Goal: Complete application form

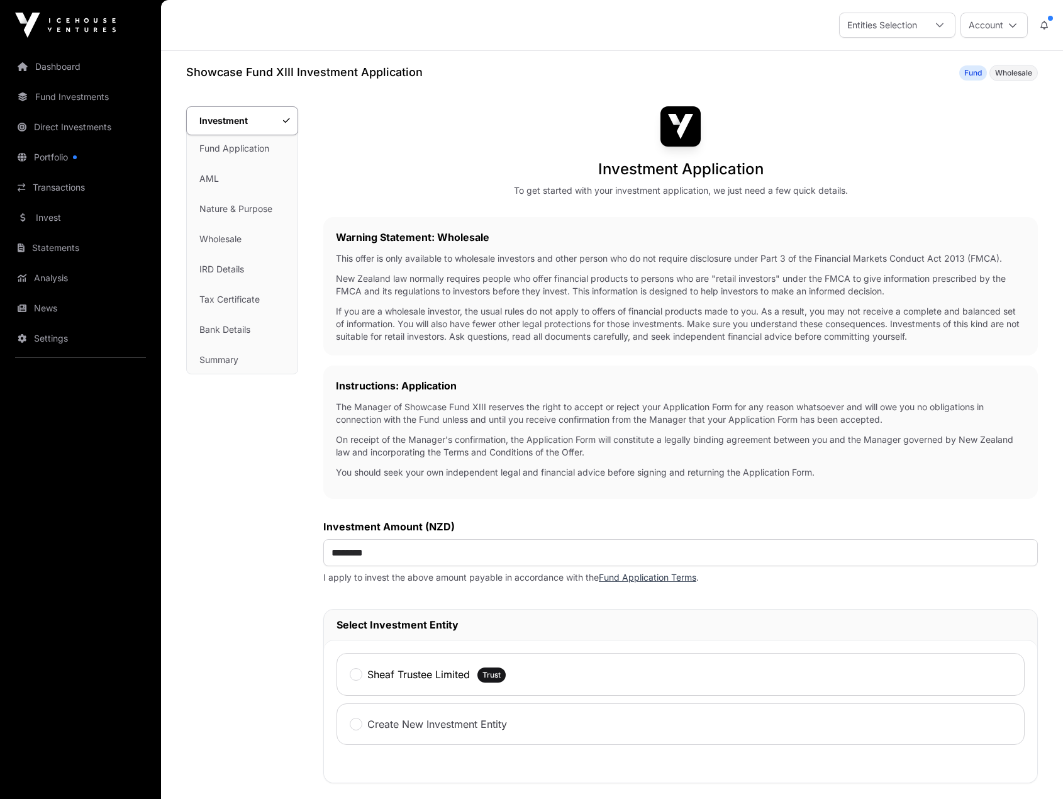
click at [893, 32] on div "Entities Selection" at bounding box center [882, 25] width 85 height 24
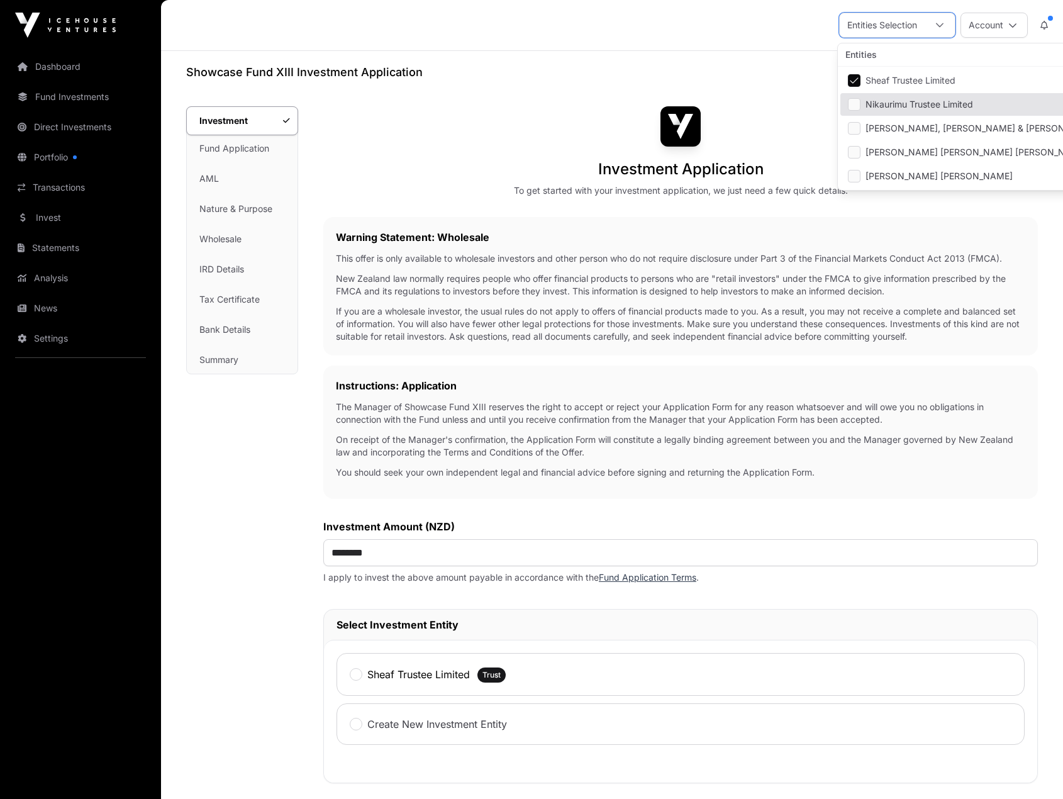
click at [894, 103] on span "Nikaurimu Trustee Limited" at bounding box center [920, 104] width 108 height 9
click at [876, 76] on span "Sheaf Trustee Limited" at bounding box center [911, 80] width 90 height 9
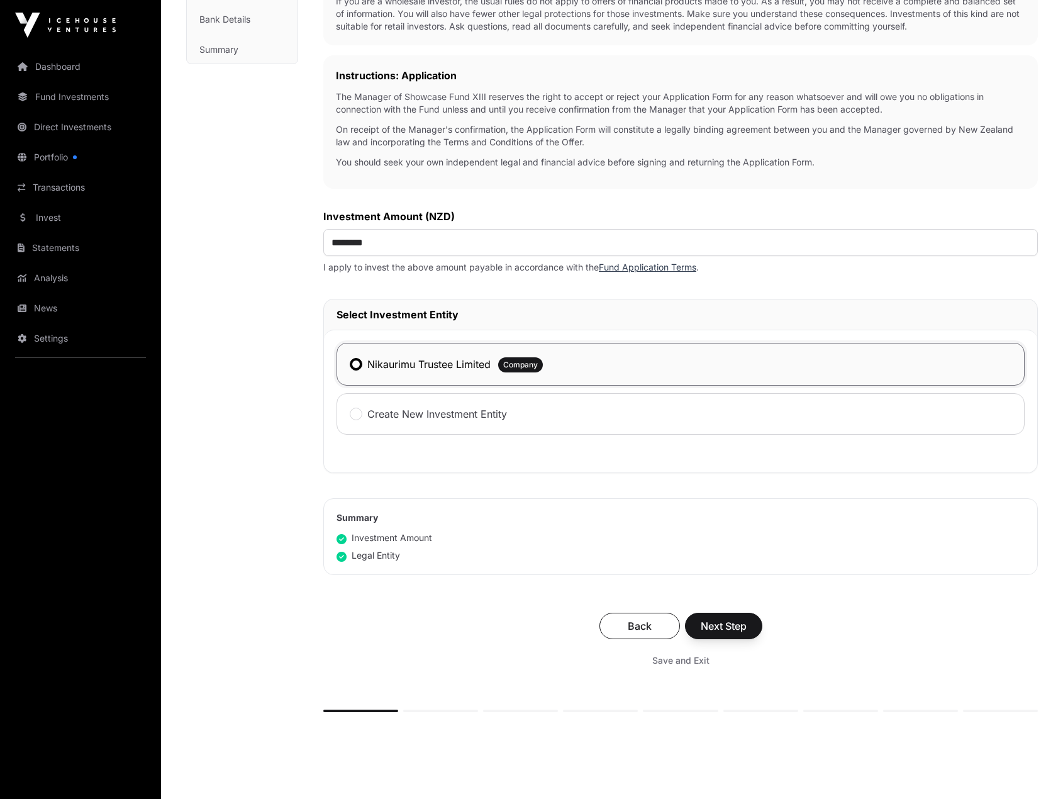
scroll to position [315, 0]
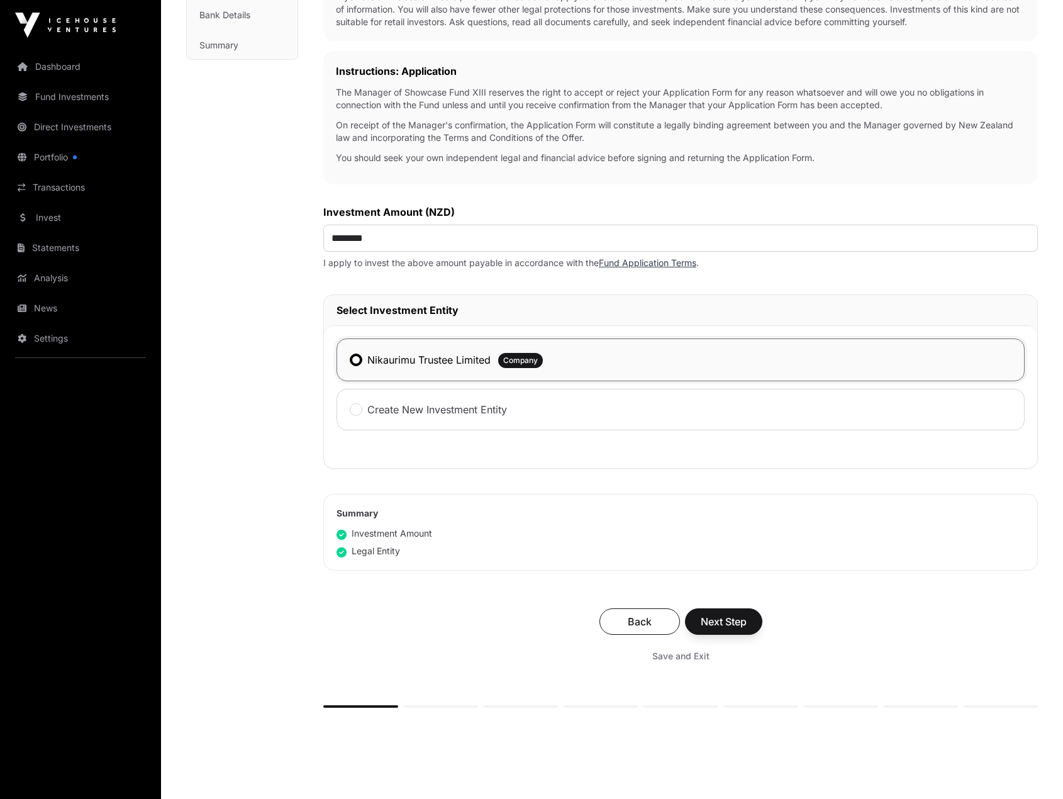
click at [442, 362] on label "Nikaurimu Trustee Limited" at bounding box center [428, 359] width 123 height 15
click at [718, 620] on span "Next Step" at bounding box center [724, 621] width 46 height 15
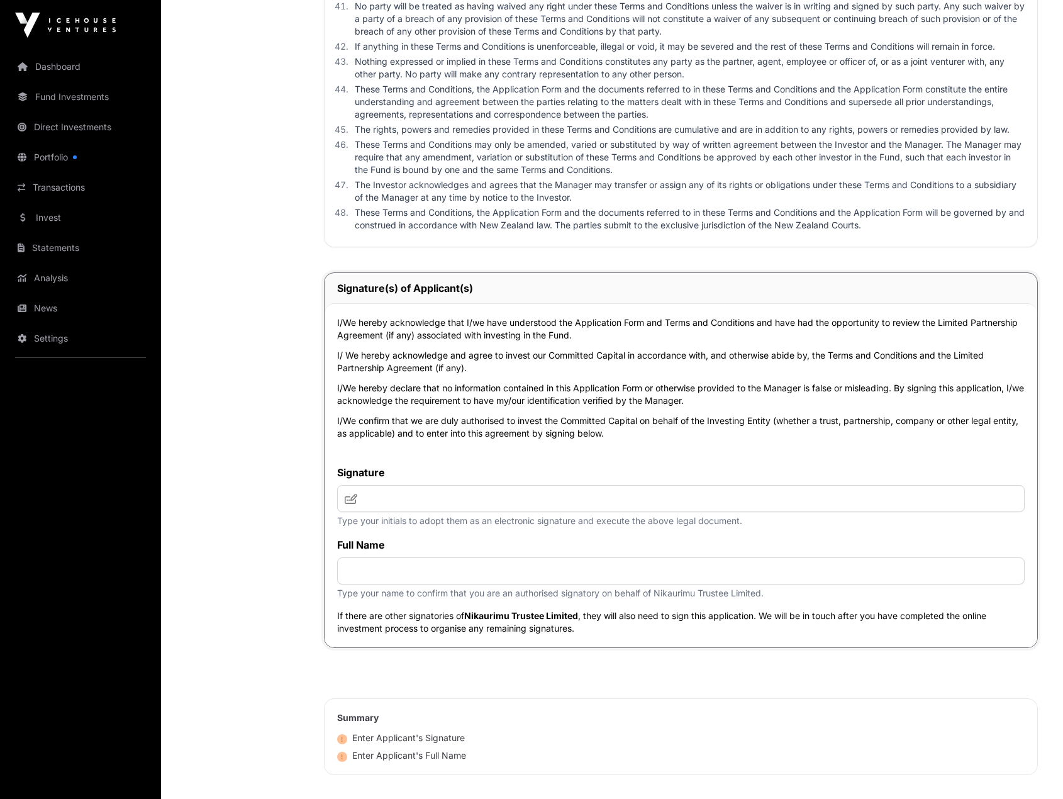
scroll to position [4152, 0]
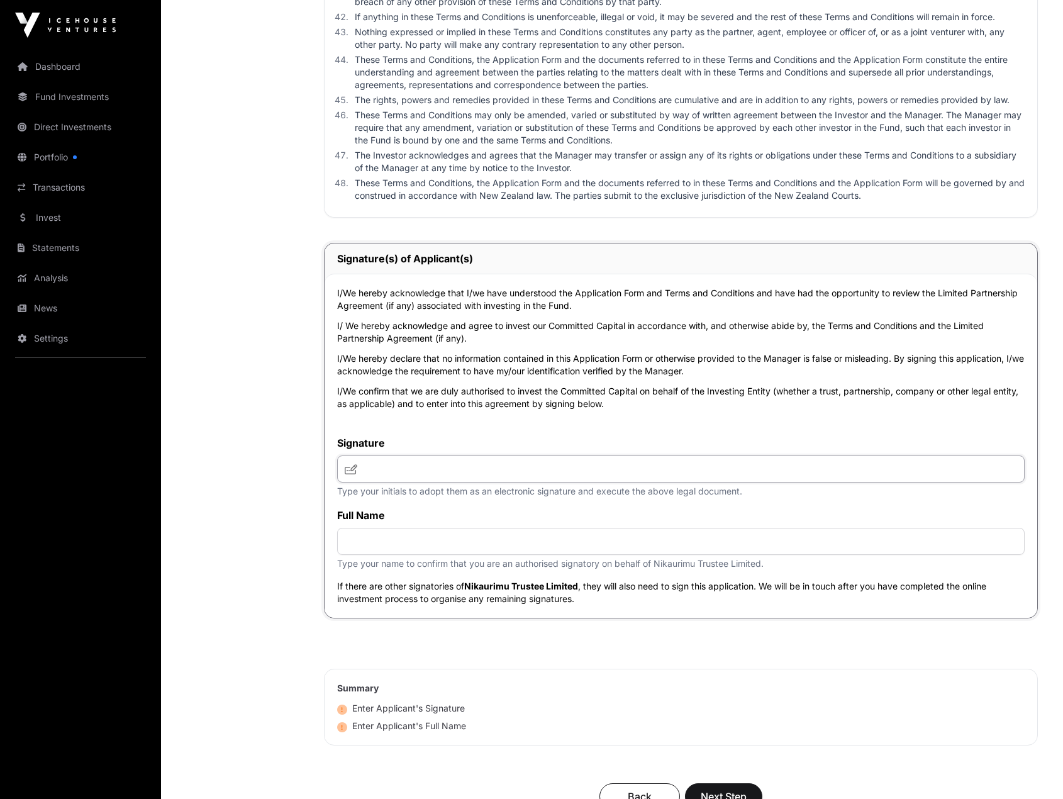
click at [525, 482] on input "text" at bounding box center [681, 468] width 688 height 27
type input "**********"
click at [458, 555] on input "text" at bounding box center [681, 541] width 688 height 27
type input "**********"
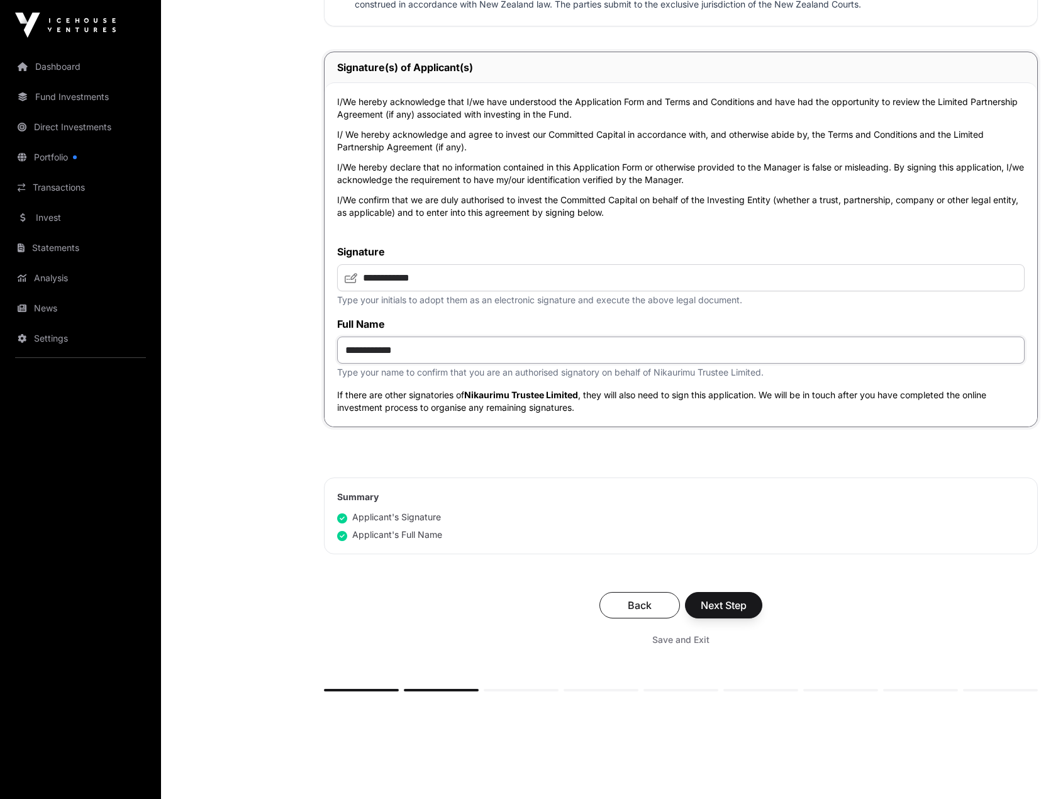
scroll to position [4403, 0]
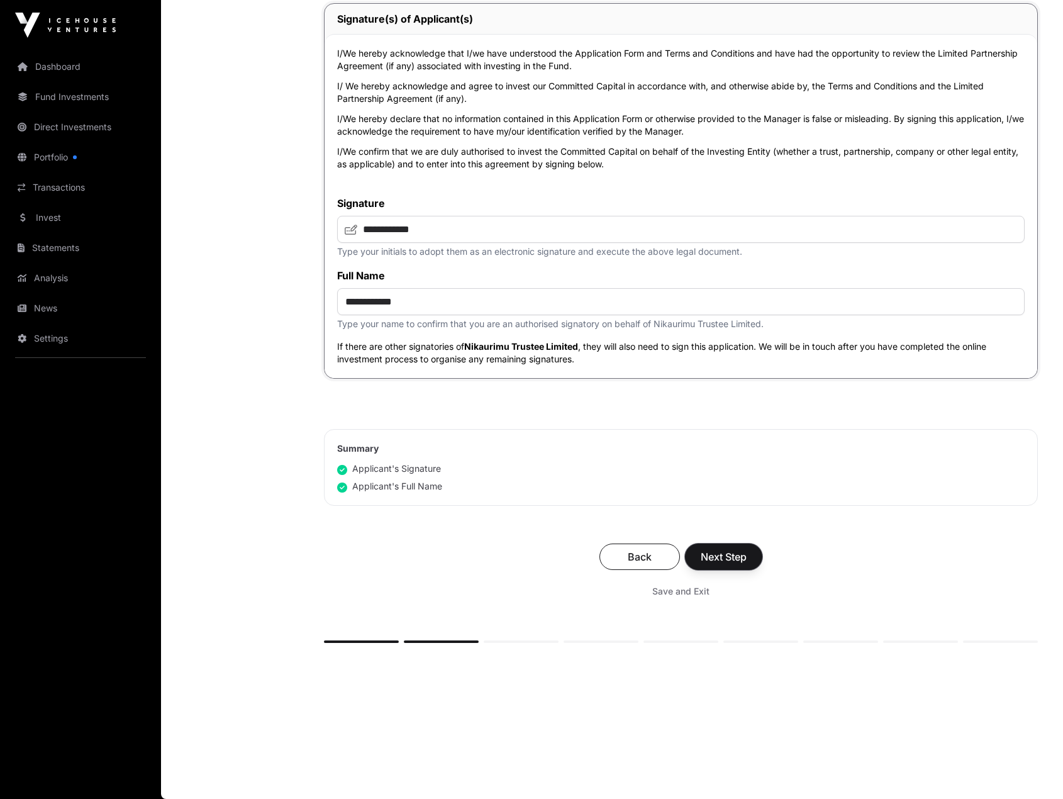
click at [710, 564] on span "Next Step" at bounding box center [724, 556] width 46 height 15
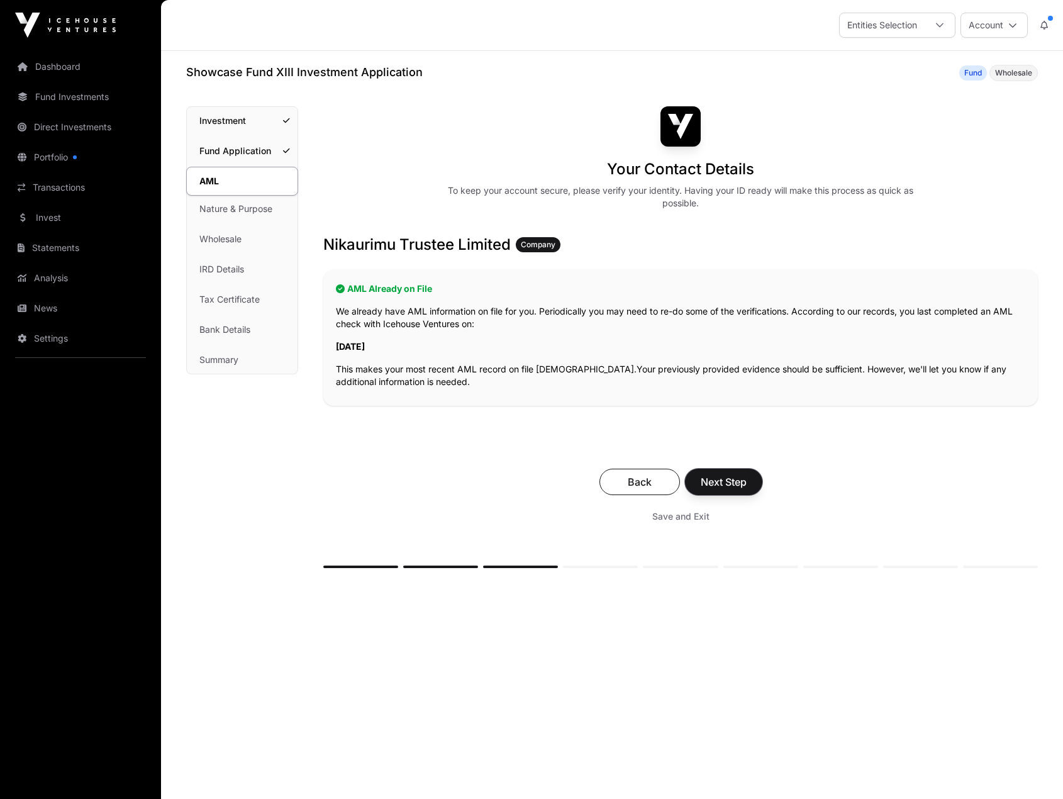
click at [720, 484] on span "Next Step" at bounding box center [724, 481] width 46 height 15
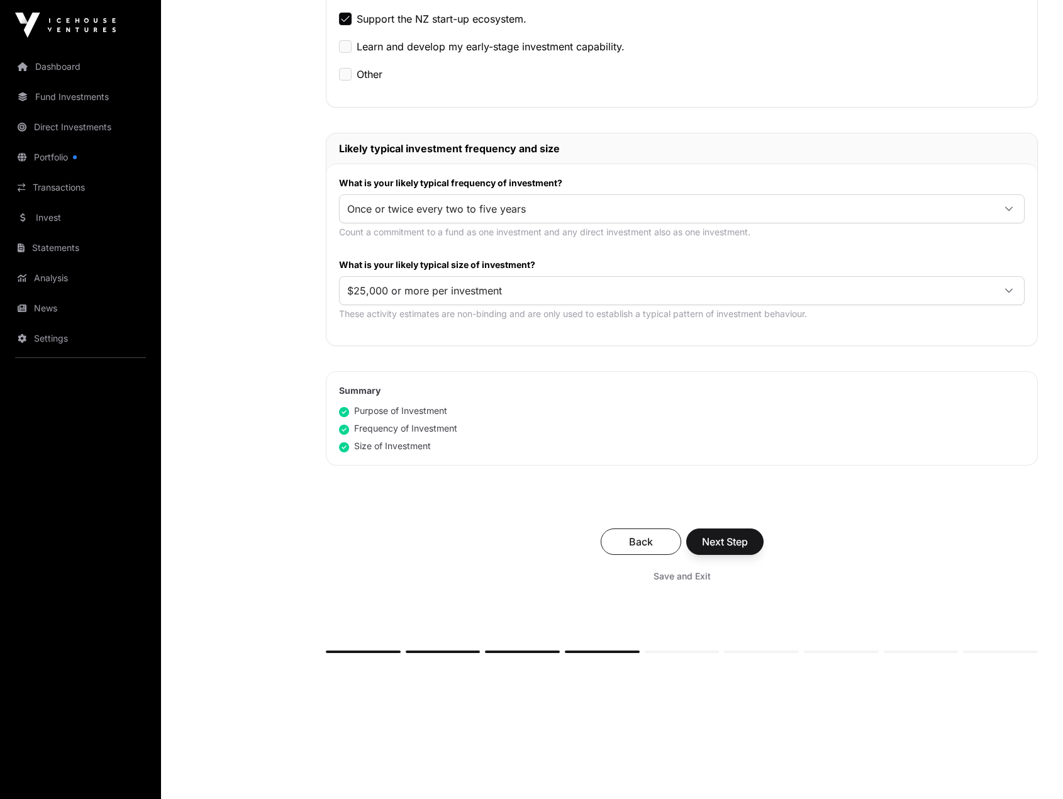
scroll to position [516, 0]
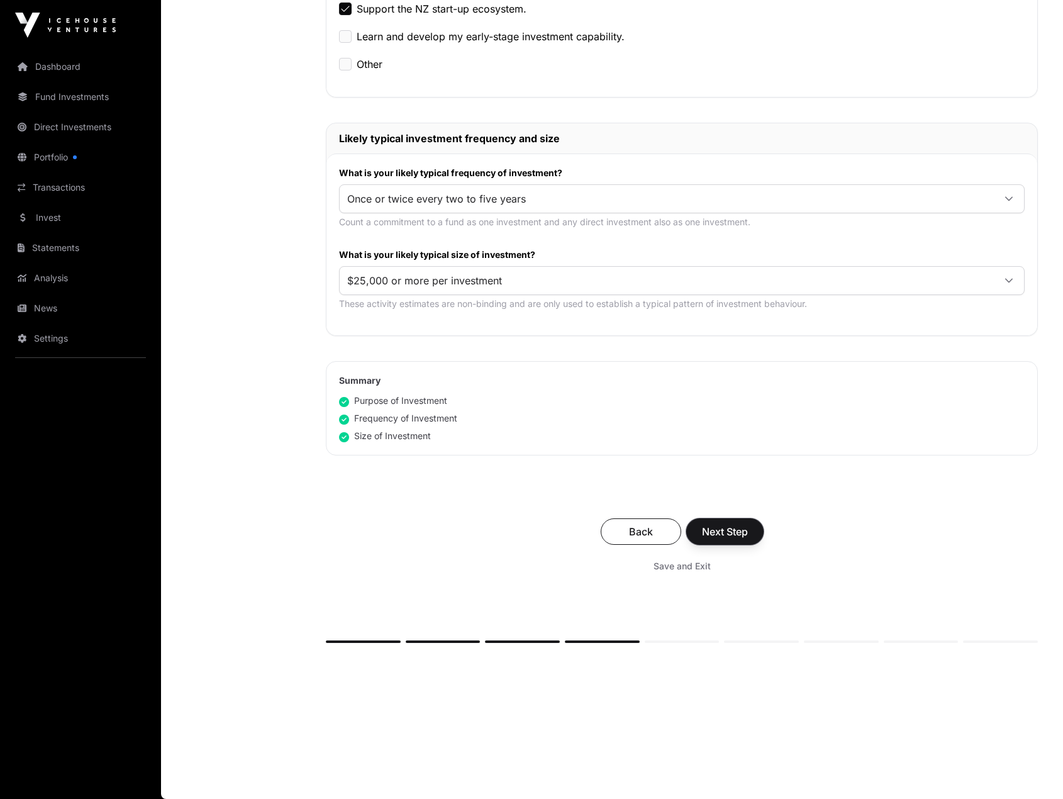
click at [734, 530] on span "Next Step" at bounding box center [725, 531] width 46 height 15
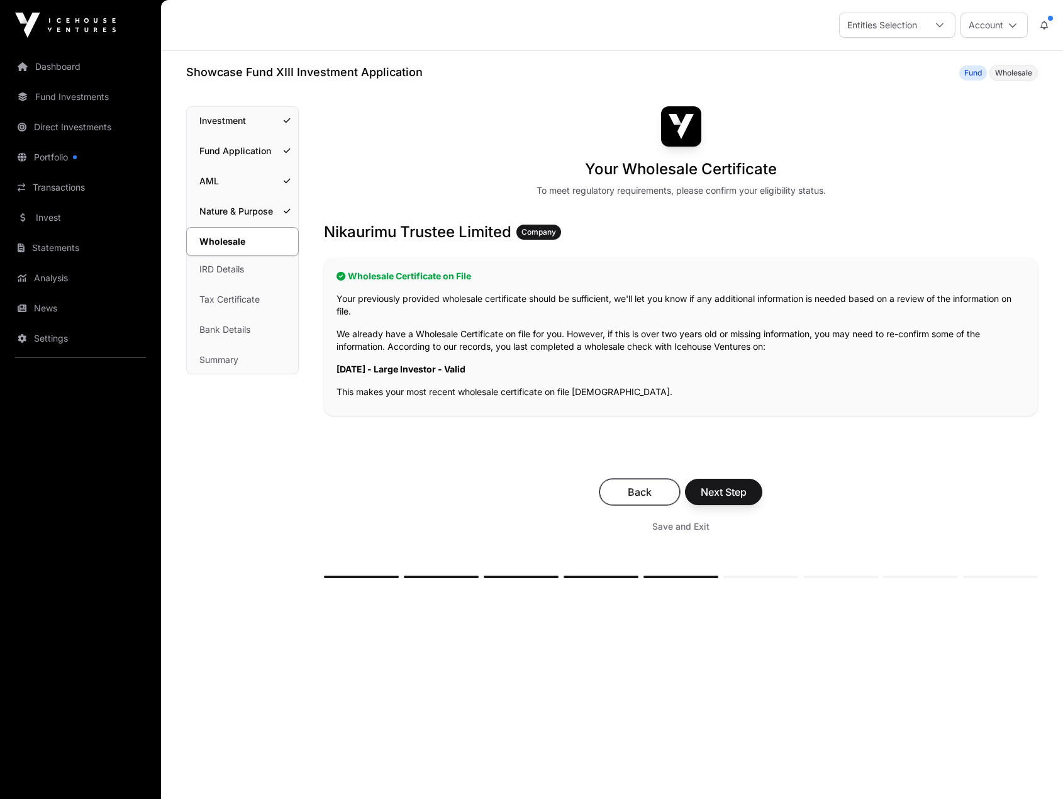
click at [620, 486] on span "Back" at bounding box center [639, 491] width 49 height 15
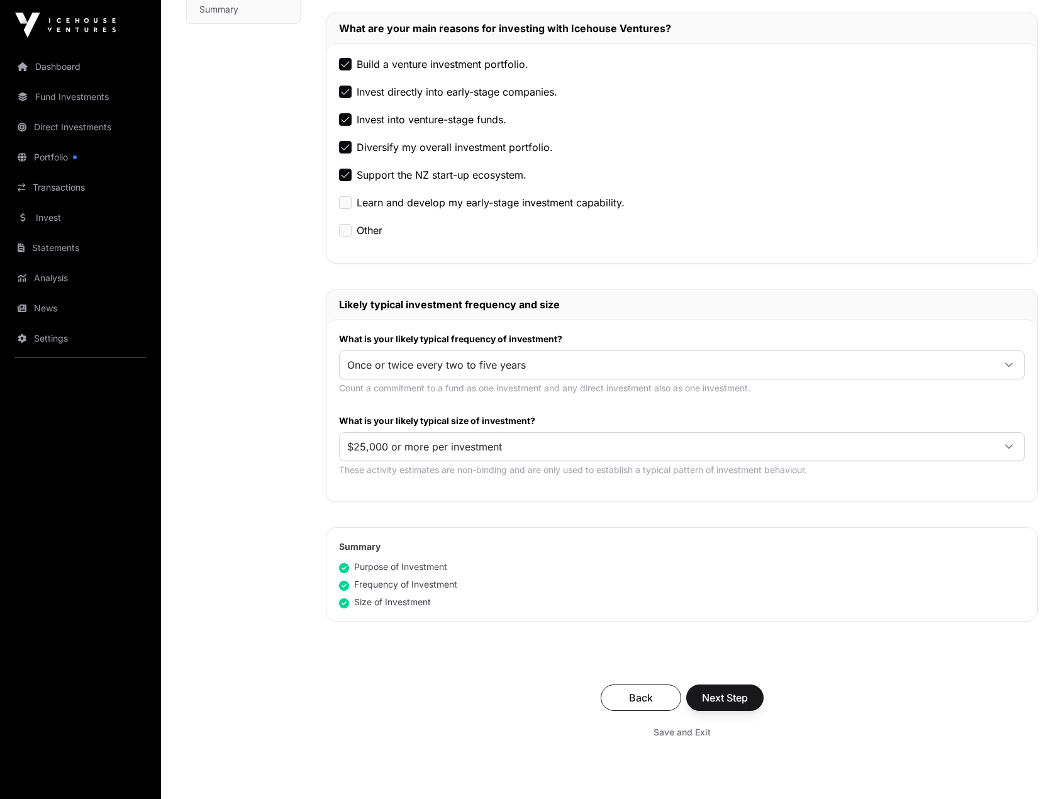
scroll to position [377, 0]
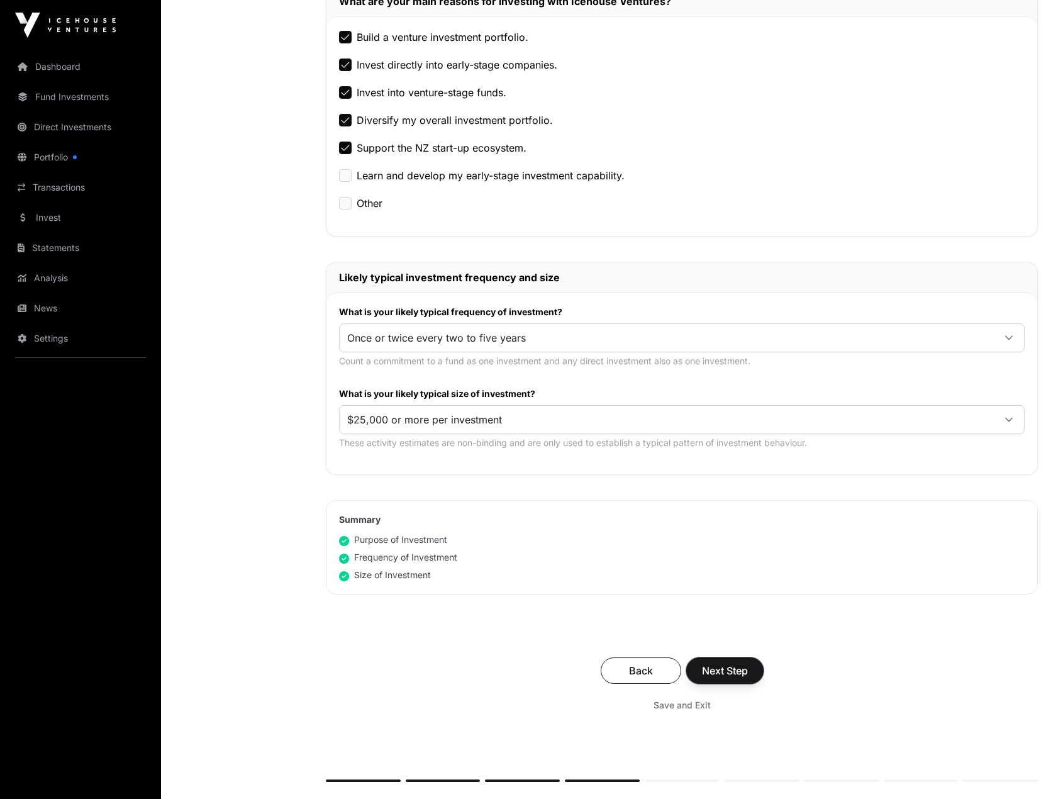
click at [718, 667] on span "Next Step" at bounding box center [725, 670] width 46 height 15
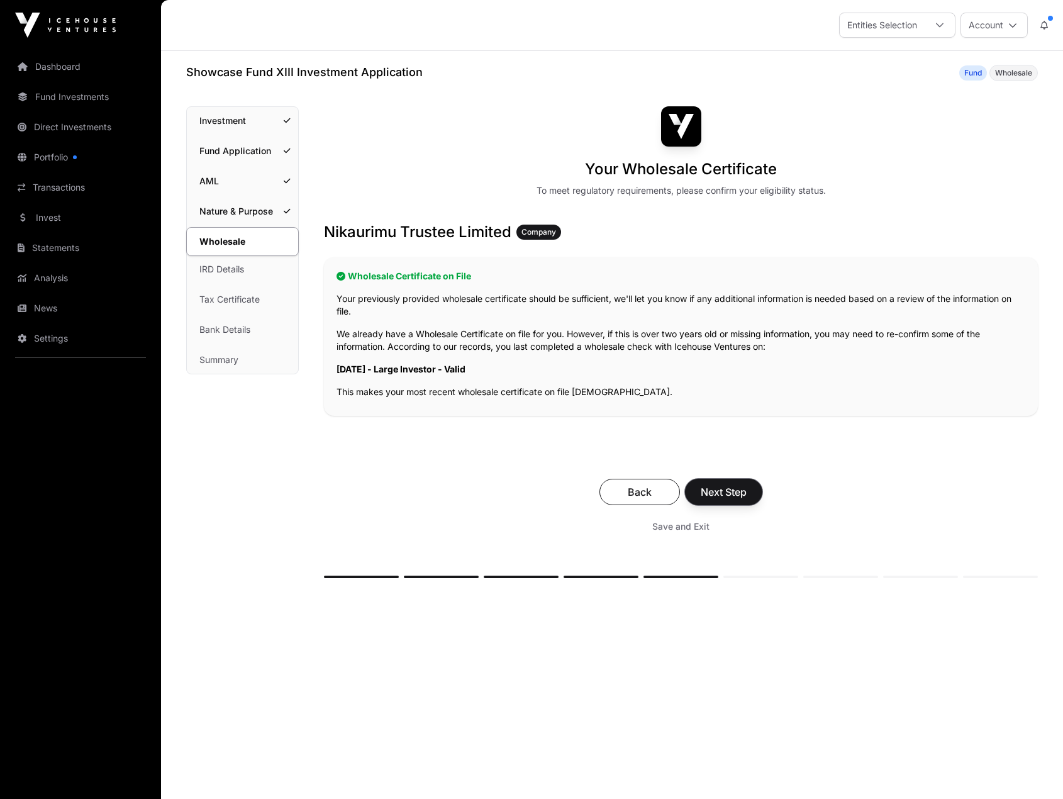
click at [714, 492] on span "Next Step" at bounding box center [724, 491] width 46 height 15
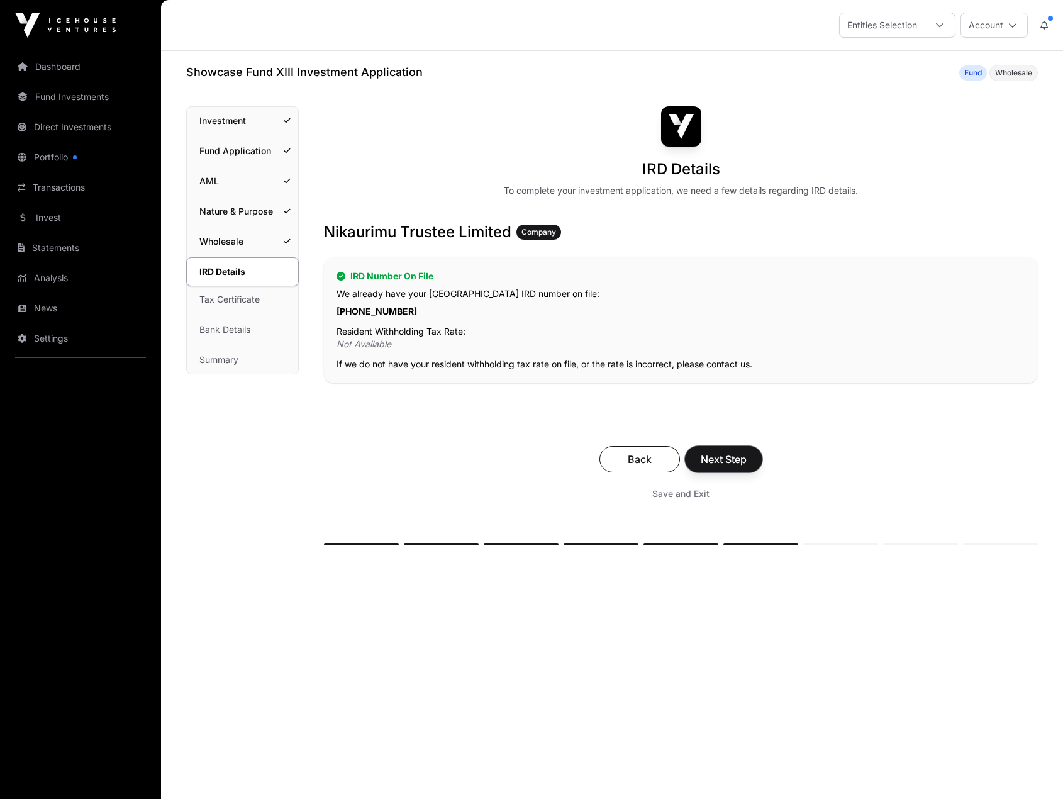
click at [713, 460] on span "Next Step" at bounding box center [724, 459] width 46 height 15
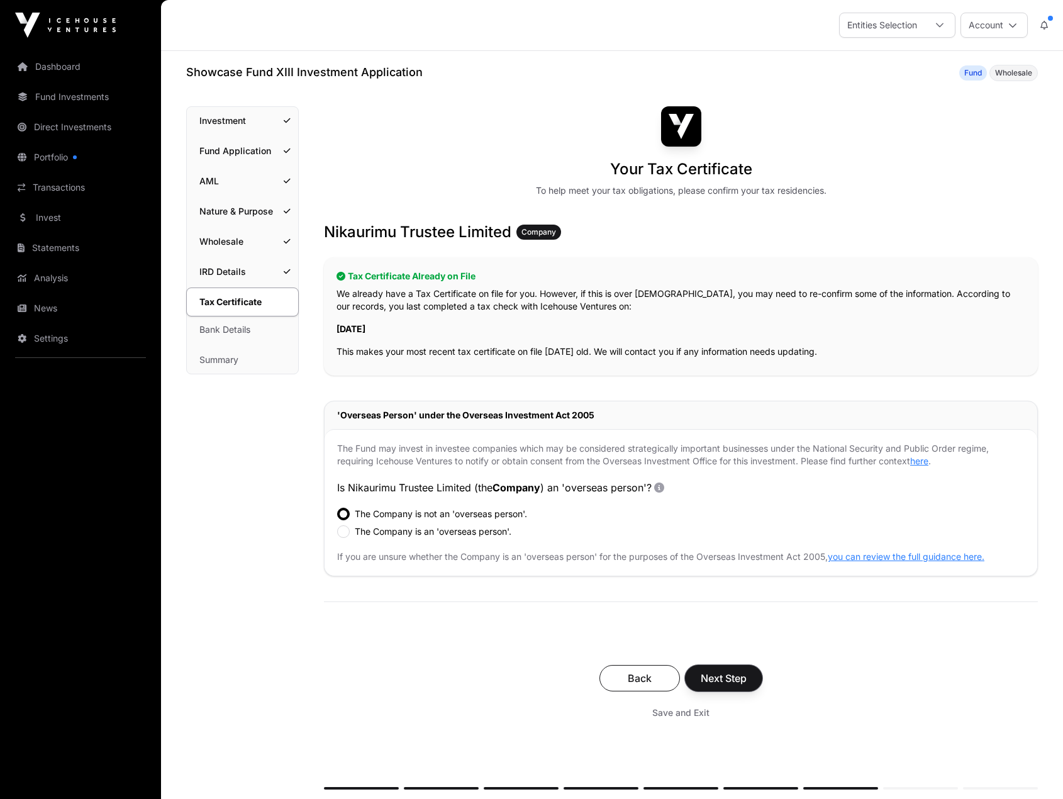
click at [718, 679] on span "Next Step" at bounding box center [724, 678] width 46 height 15
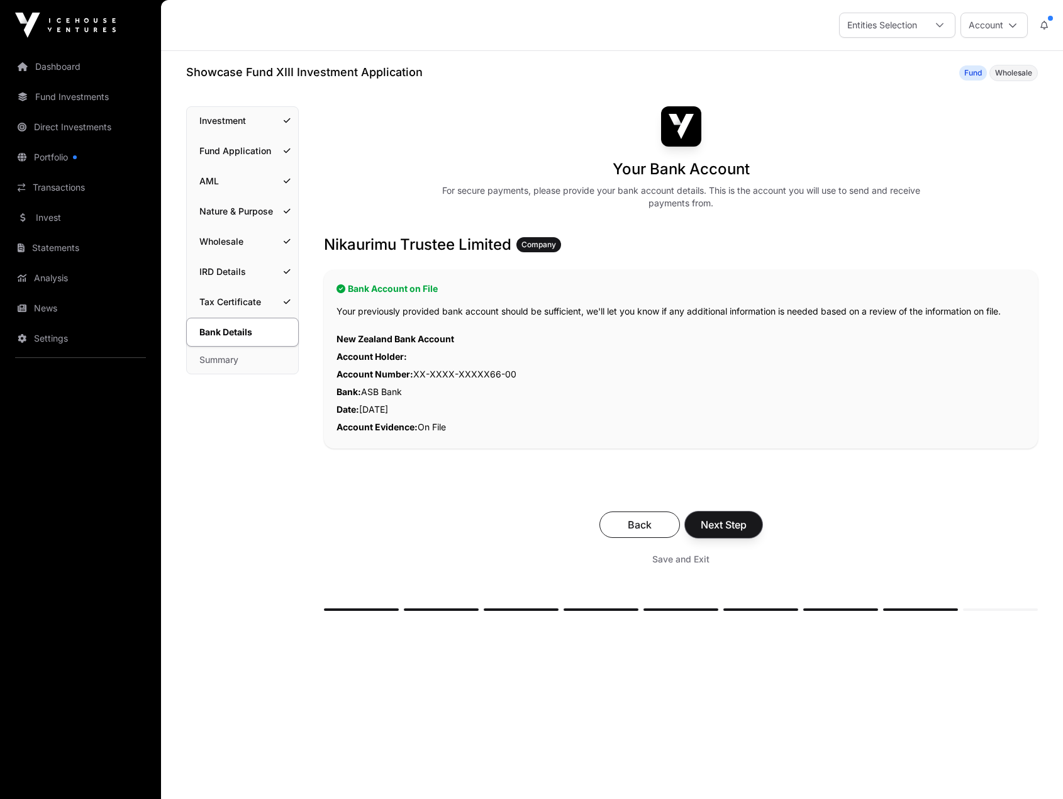
click at [725, 523] on span "Next Step" at bounding box center [724, 524] width 46 height 15
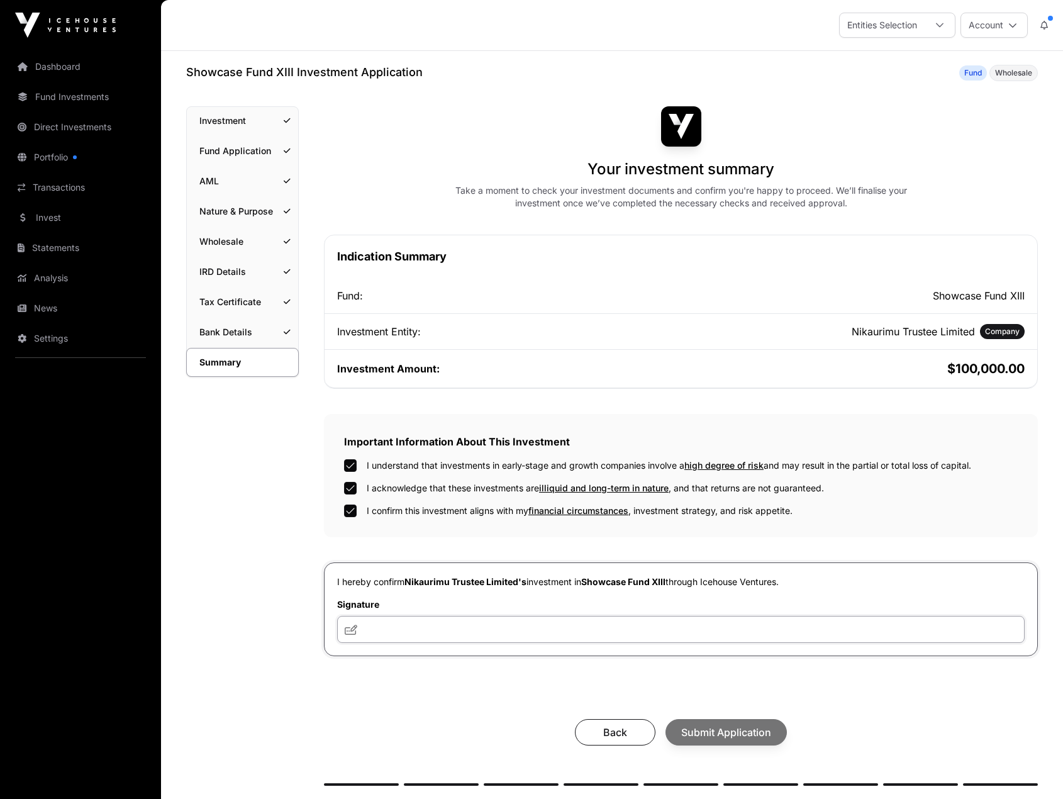
click at [376, 633] on input "text" at bounding box center [681, 629] width 688 height 27
type input "**********"
click at [710, 728] on span "Submit Application" at bounding box center [726, 732] width 90 height 15
